Goal: Check status

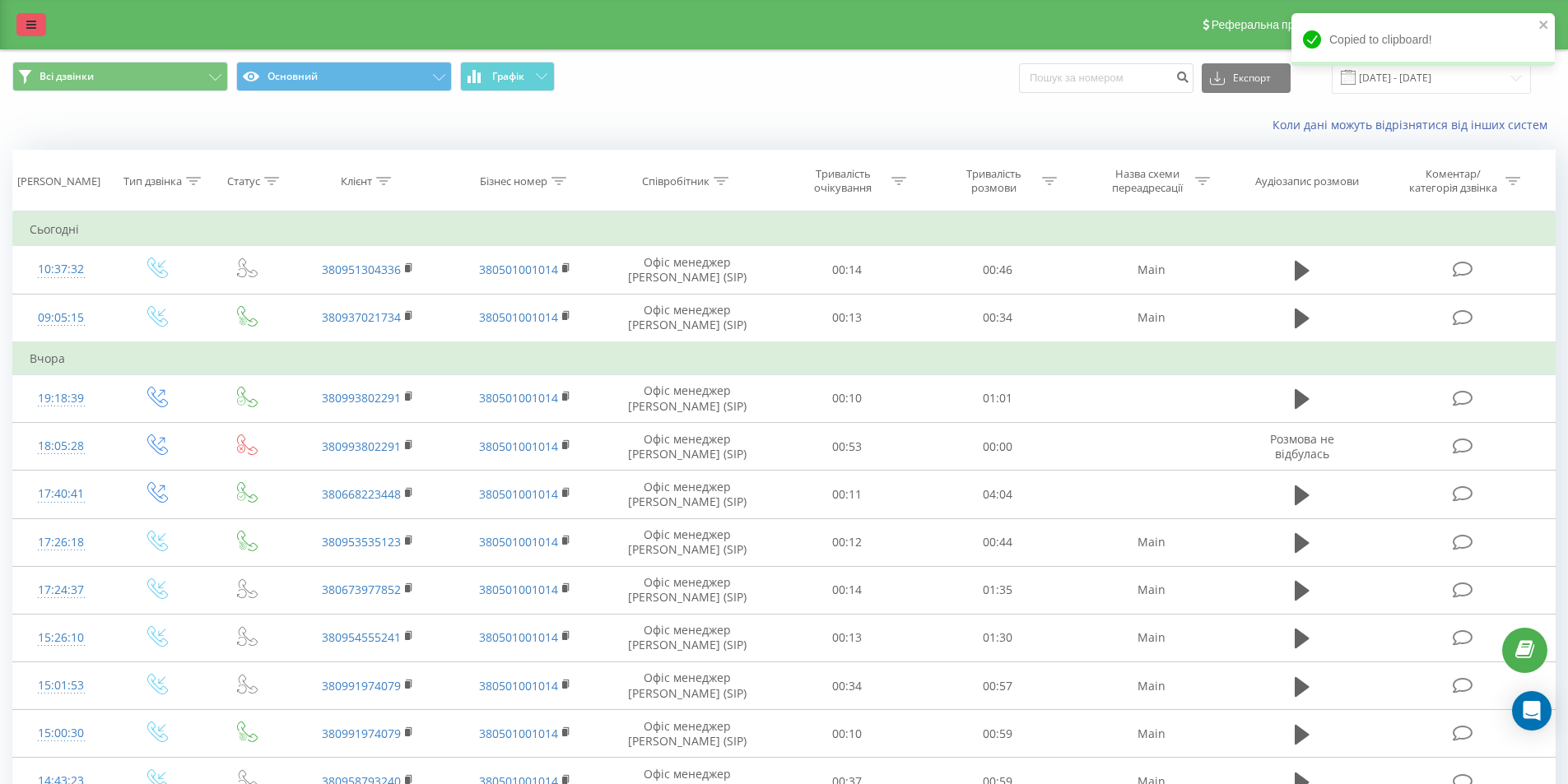
click at [29, 14] on link at bounding box center [31, 25] width 30 height 23
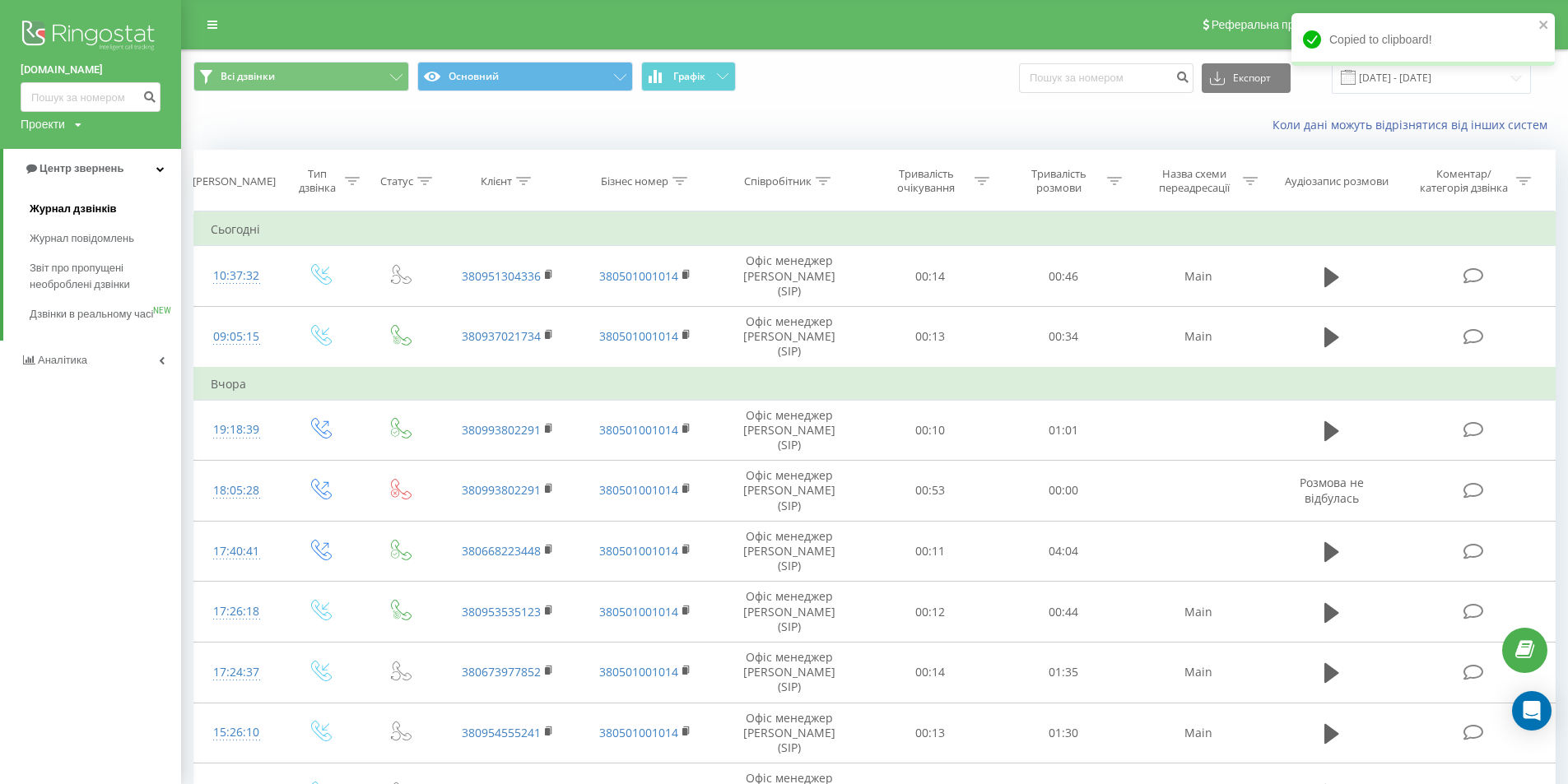
click at [98, 200] on link "Журнал дзвінків" at bounding box center [106, 208] width 152 height 30
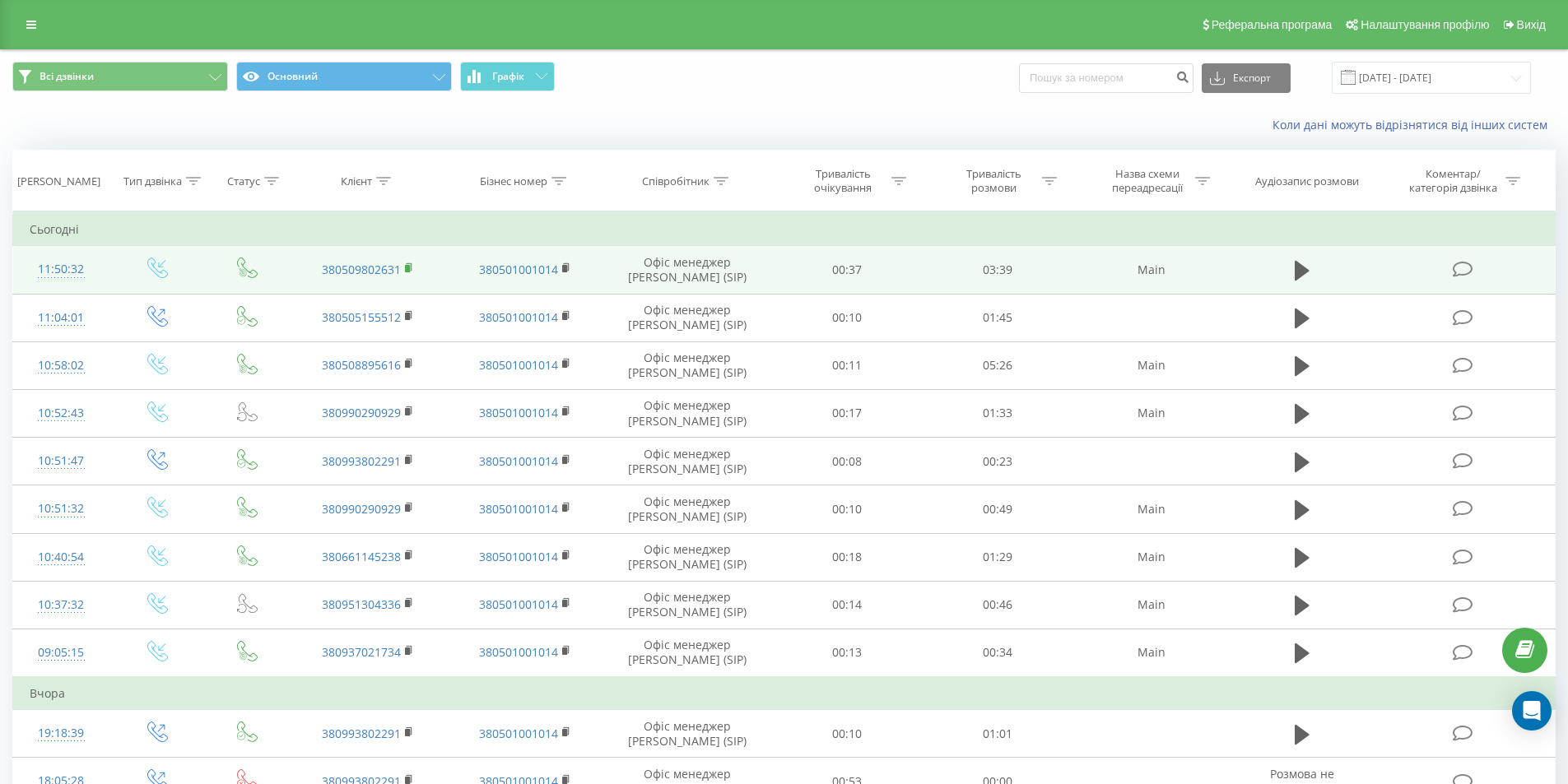
click at [411, 268] on icon at bounding box center [410, 268] width 9 height 12
